Goal: Navigation & Orientation: Understand site structure

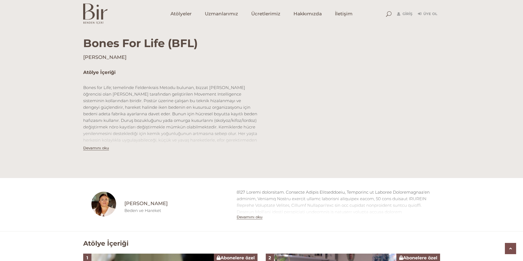
scroll to position [137, 0]
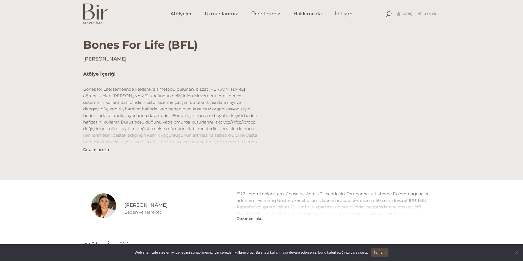
click at [99, 150] on button "Devamını oku" at bounding box center [96, 150] width 26 height 5
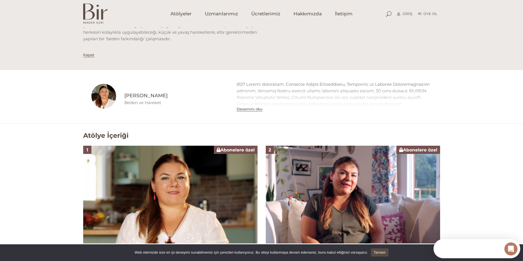
scroll to position [0, 0]
click at [248, 111] on button "Devamını oku" at bounding box center [249, 109] width 26 height 5
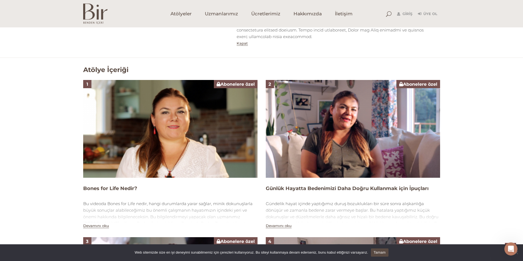
scroll to position [439, 0]
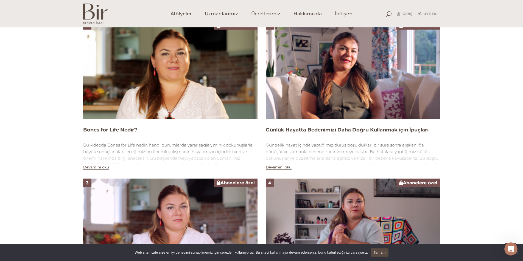
click at [105, 165] on button "Devamını oku" at bounding box center [96, 167] width 26 height 5
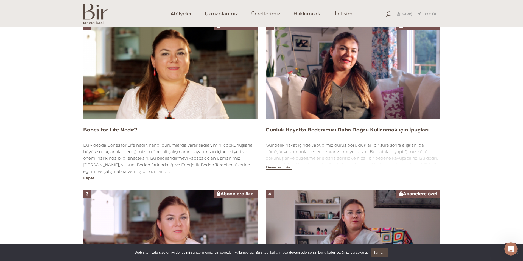
click at [270, 164] on div "2 Abonelere özel Günlük Hayatta Bedenimizi Daha Doğru Kullanmak için İpuçları G…" at bounding box center [352, 101] width 182 height 160
click at [280, 165] on button "Devamını oku" at bounding box center [279, 167] width 26 height 5
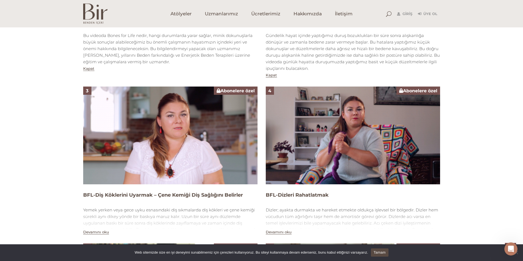
scroll to position [631, 0]
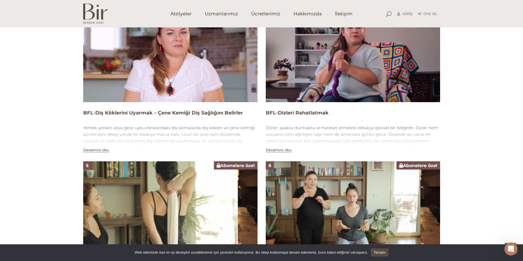
click at [283, 148] on button "Devamını oku" at bounding box center [279, 150] width 26 height 5
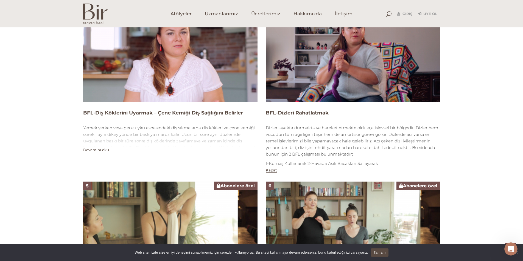
click at [94, 147] on div "Devamını oku" at bounding box center [96, 150] width 26 height 7
click at [96, 148] on button "Devamını oku" at bounding box center [96, 150] width 26 height 5
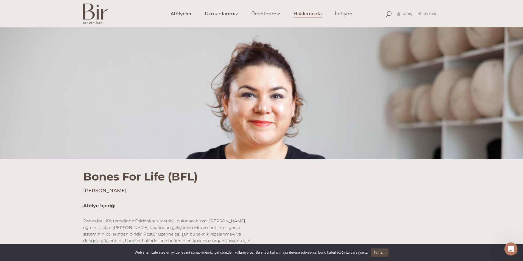
scroll to position [0, 0]
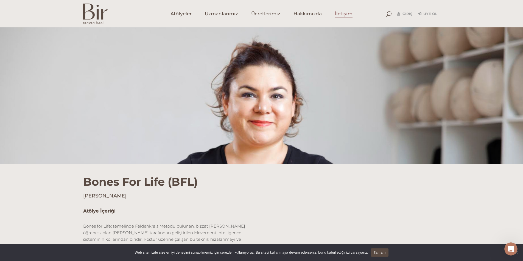
click at [346, 13] on span "İletişim" at bounding box center [344, 14] width 18 height 6
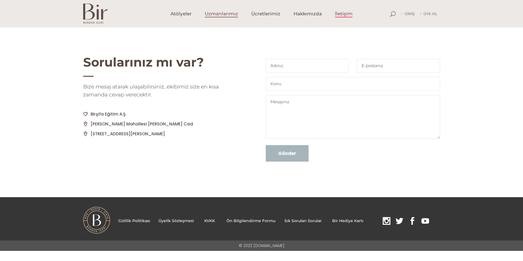
click at [224, 17] on span "Uzmanlarımız" at bounding box center [221, 14] width 33 height 6
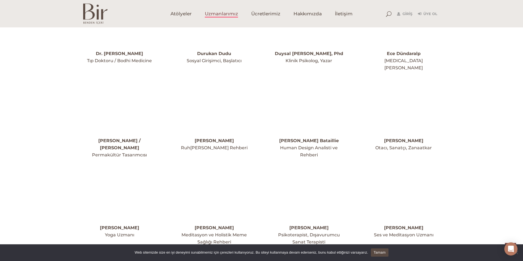
scroll to position [435, 0]
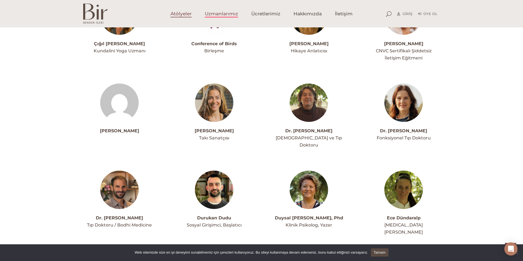
click at [186, 15] on span "Atölyeler" at bounding box center [180, 14] width 21 height 6
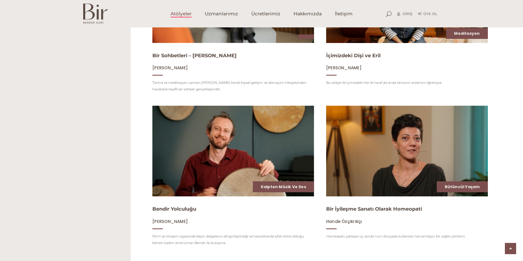
scroll to position [698, 0]
